Goal: Task Accomplishment & Management: Use online tool/utility

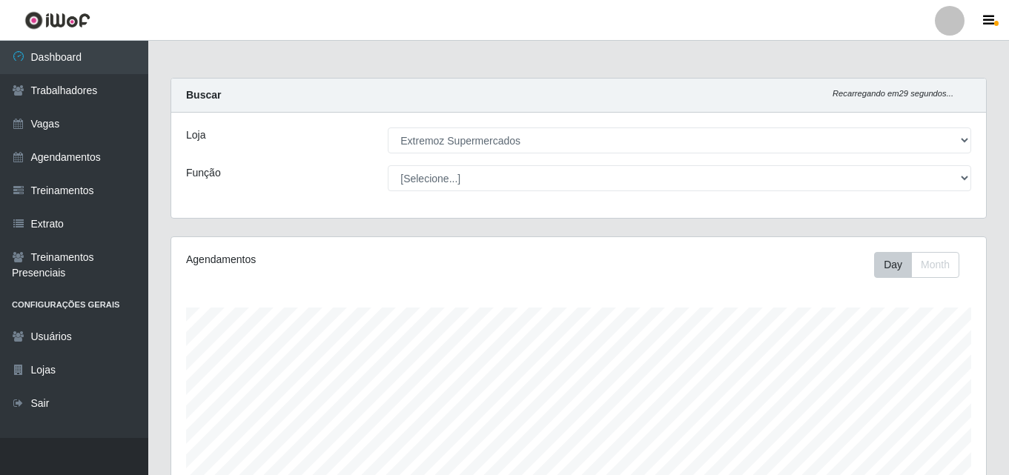
select select "519"
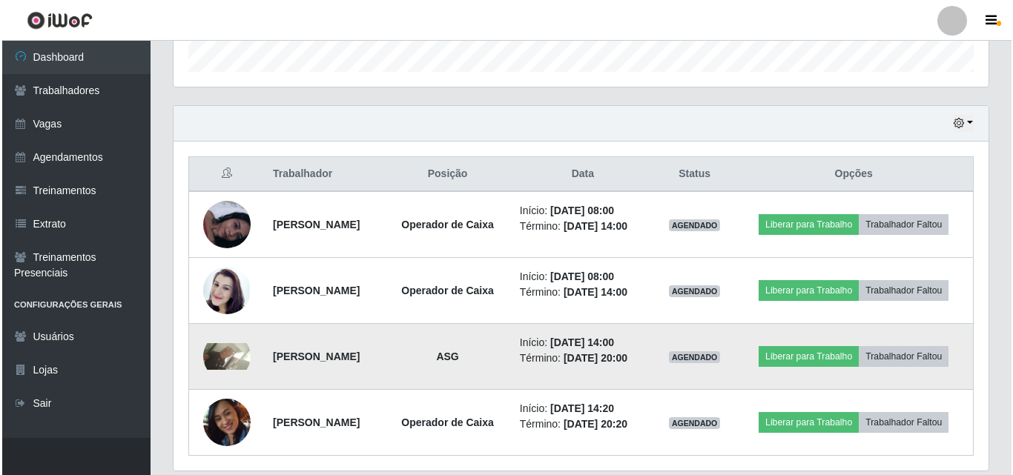
scroll to position [505, 0]
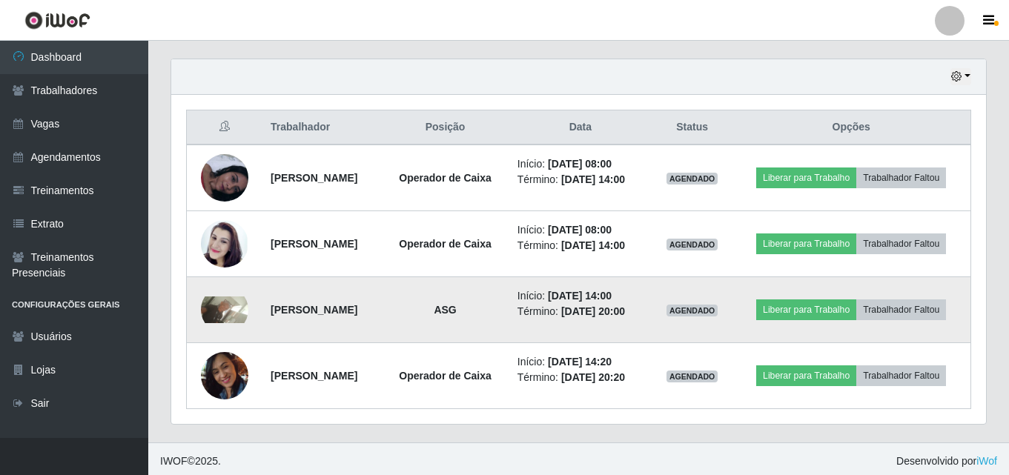
click at [216, 323] on img at bounding box center [224, 310] width 47 height 27
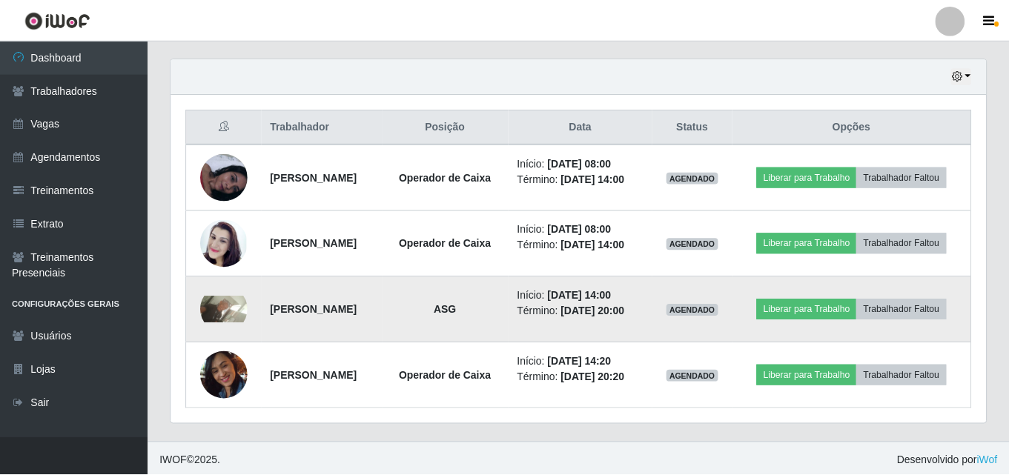
scroll to position [308, 808]
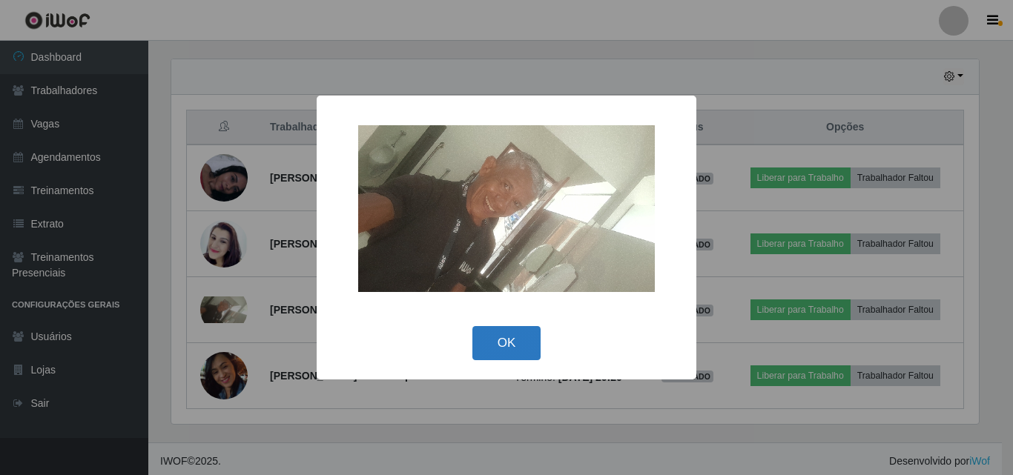
click at [489, 341] on button "OK" at bounding box center [506, 343] width 69 height 35
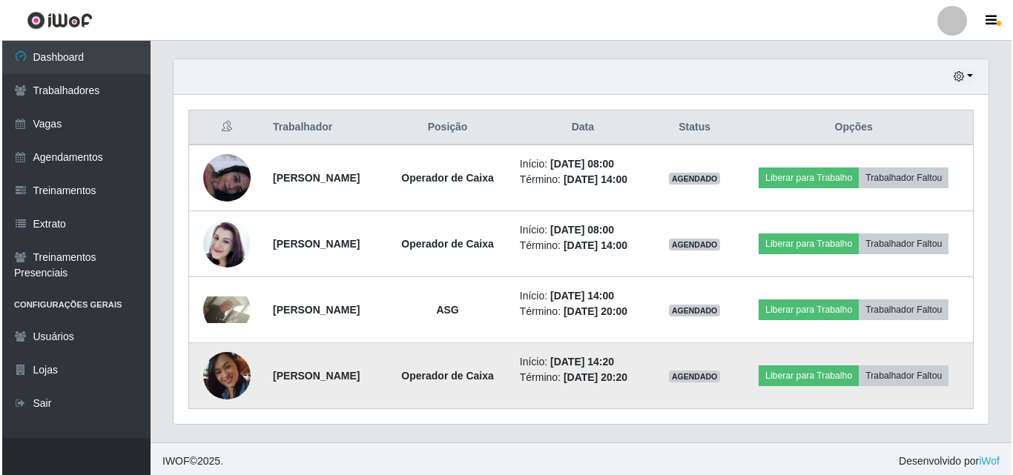
scroll to position [554, 0]
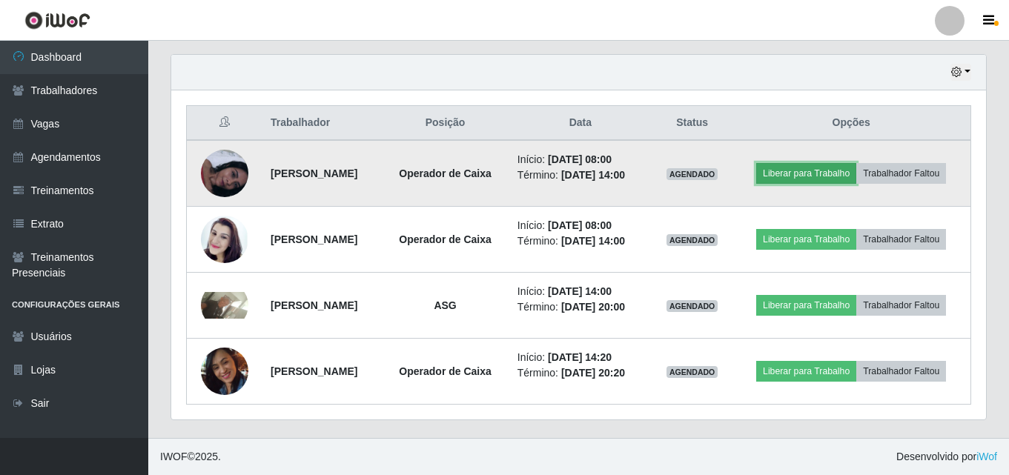
click at [857, 163] on button "Liberar para Trabalho" at bounding box center [807, 173] width 100 height 21
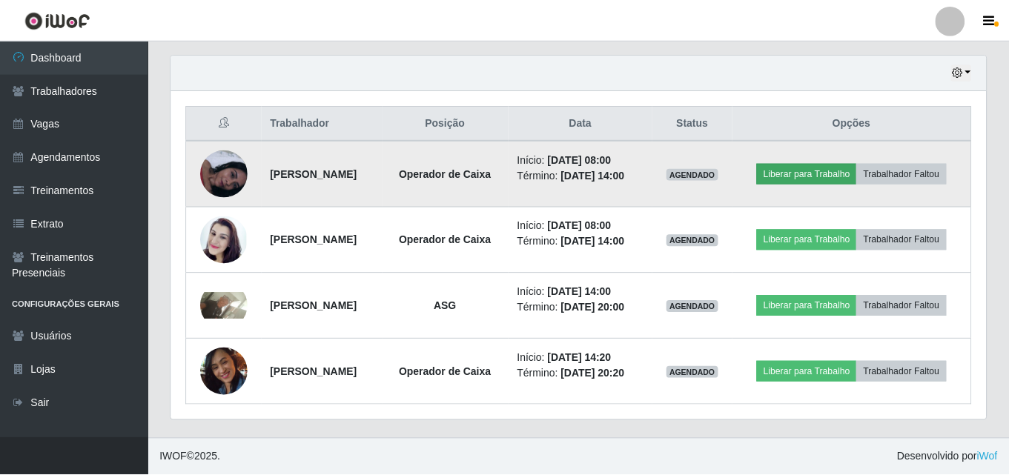
scroll to position [308, 808]
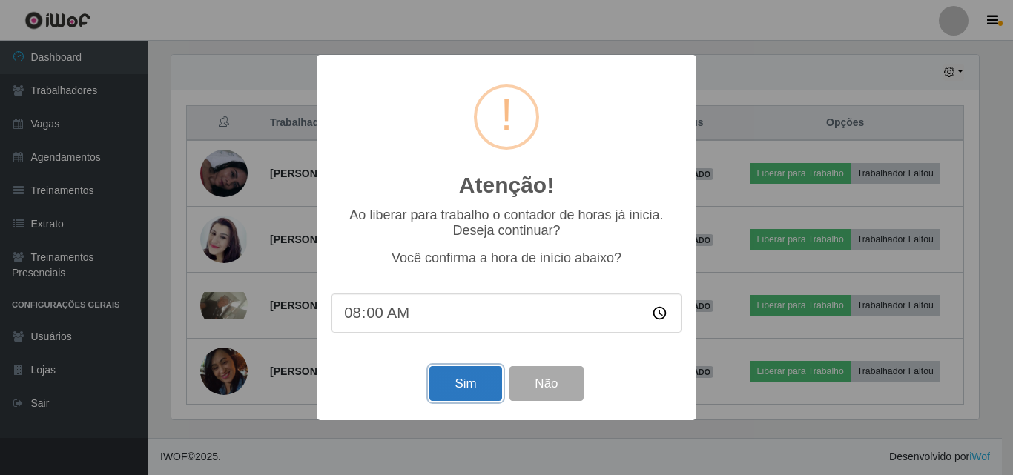
click at [449, 397] on button "Sim" at bounding box center [465, 383] width 72 height 35
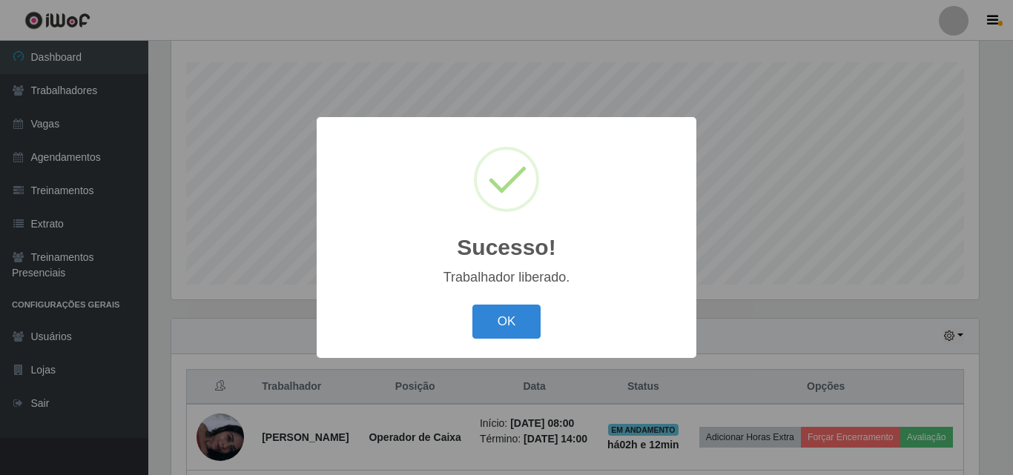
click at [476, 349] on div "Sucesso! × Trabalhador liberado. OK Cancel" at bounding box center [507, 237] width 380 height 240
click at [476, 332] on button "OK" at bounding box center [506, 322] width 69 height 35
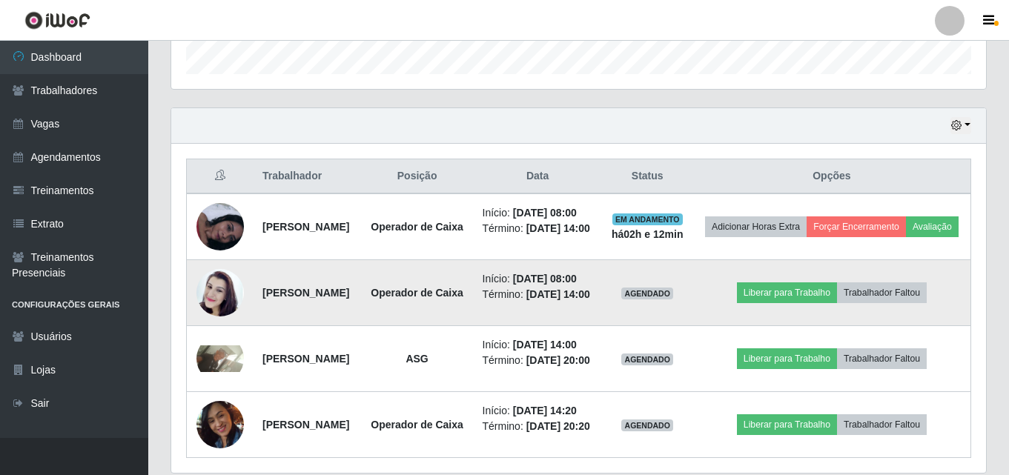
scroll to position [468, 0]
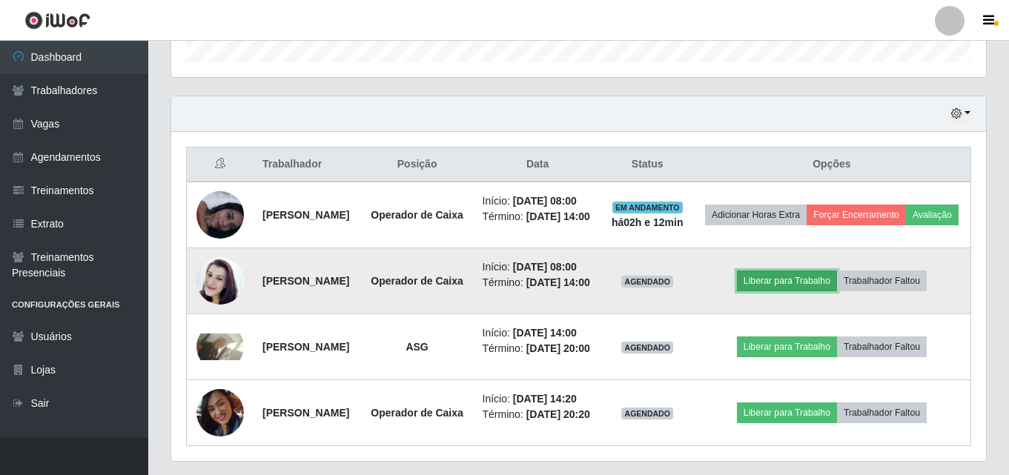
click at [794, 291] on button "Liberar para Trabalho" at bounding box center [787, 281] width 100 height 21
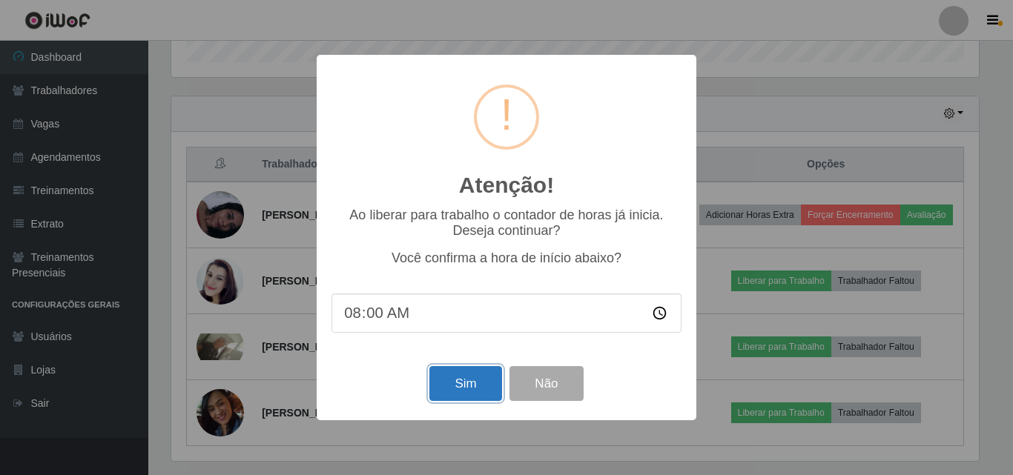
click at [459, 387] on button "Sim" at bounding box center [465, 383] width 72 height 35
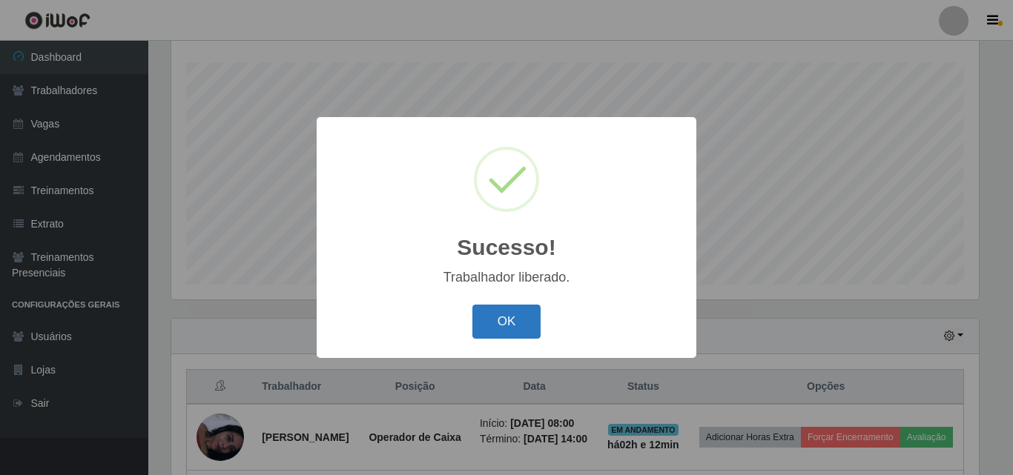
click at [510, 324] on button "OK" at bounding box center [506, 322] width 69 height 35
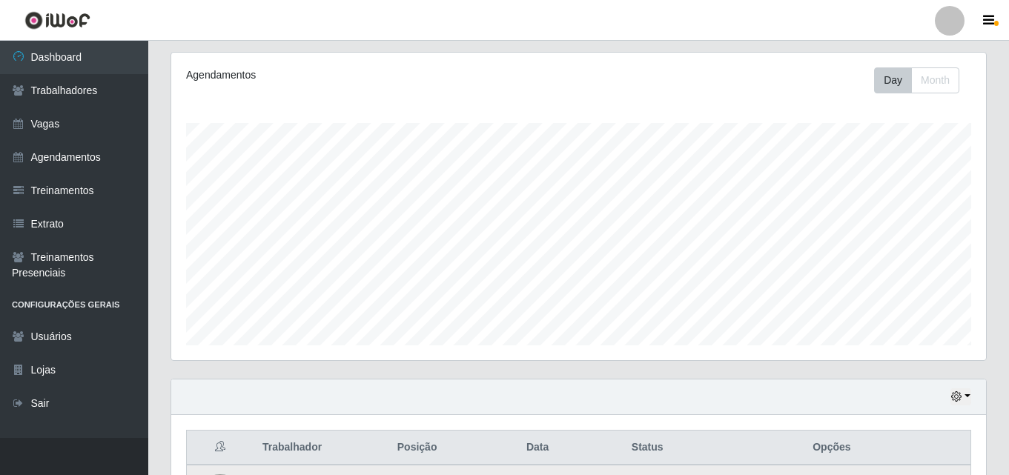
scroll to position [0, 0]
